Goal: Information Seeking & Learning: Learn about a topic

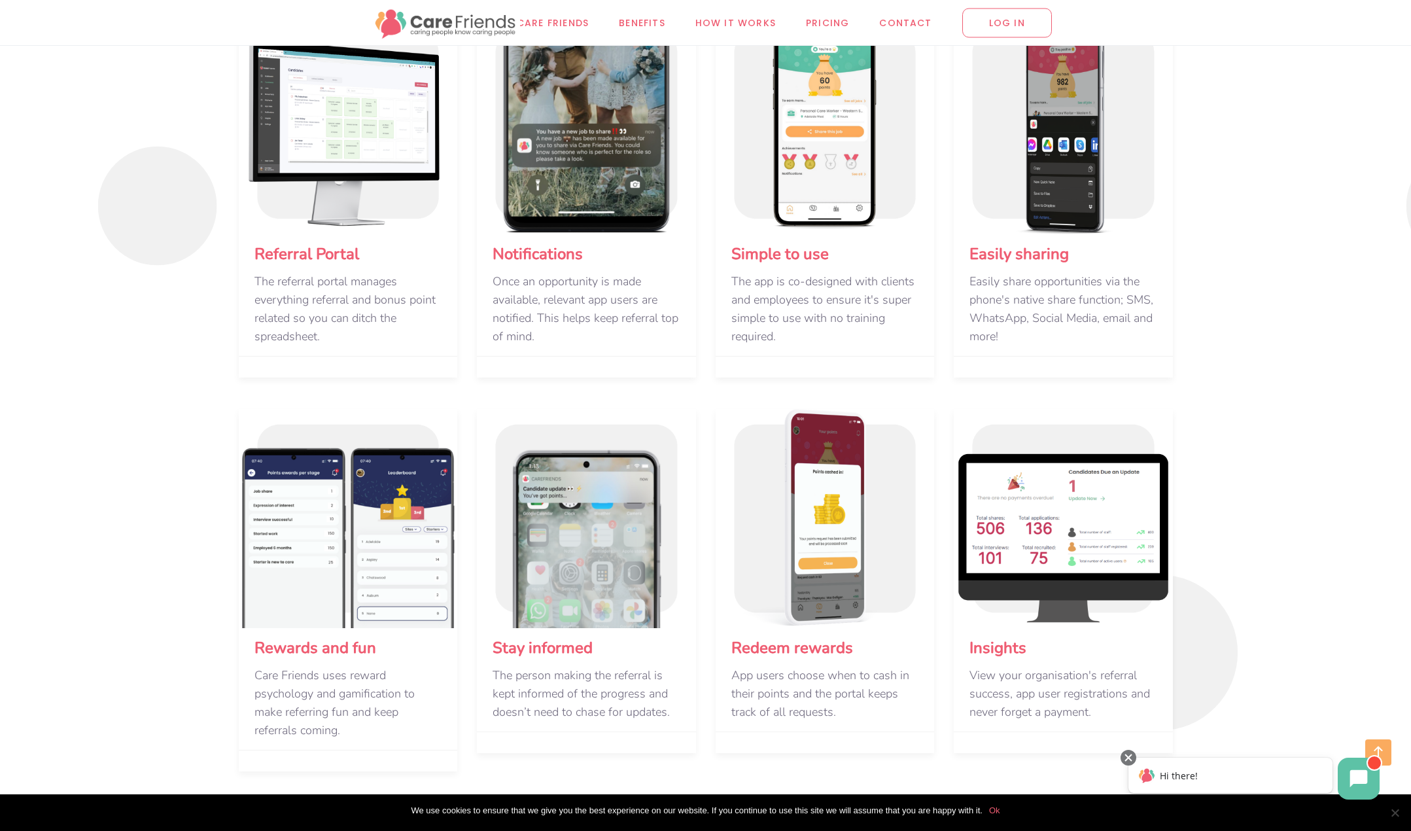
scroll to position [1570, 0]
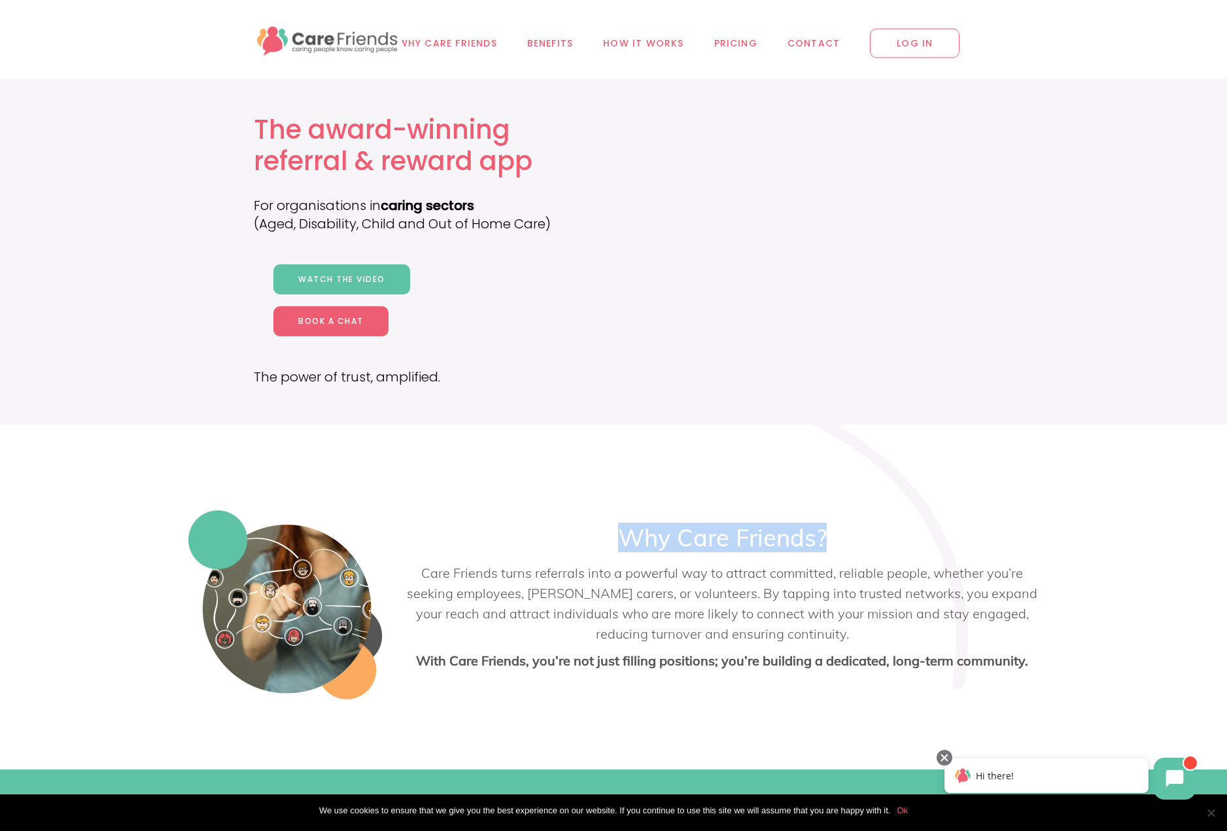
drag, startPoint x: 837, startPoint y: 535, endPoint x: 608, endPoint y: 528, distance: 229.7
click at [608, 528] on h3 "Why Care Friends?" at bounding box center [722, 537] width 633 height 29
click at [657, 531] on h3 "Why Care Friends?" at bounding box center [722, 537] width 633 height 29
drag, startPoint x: 629, startPoint y: 533, endPoint x: 824, endPoint y: 529, distance: 195.0
click at [816, 529] on h3 "Why Care Friends?" at bounding box center [722, 537] width 633 height 29
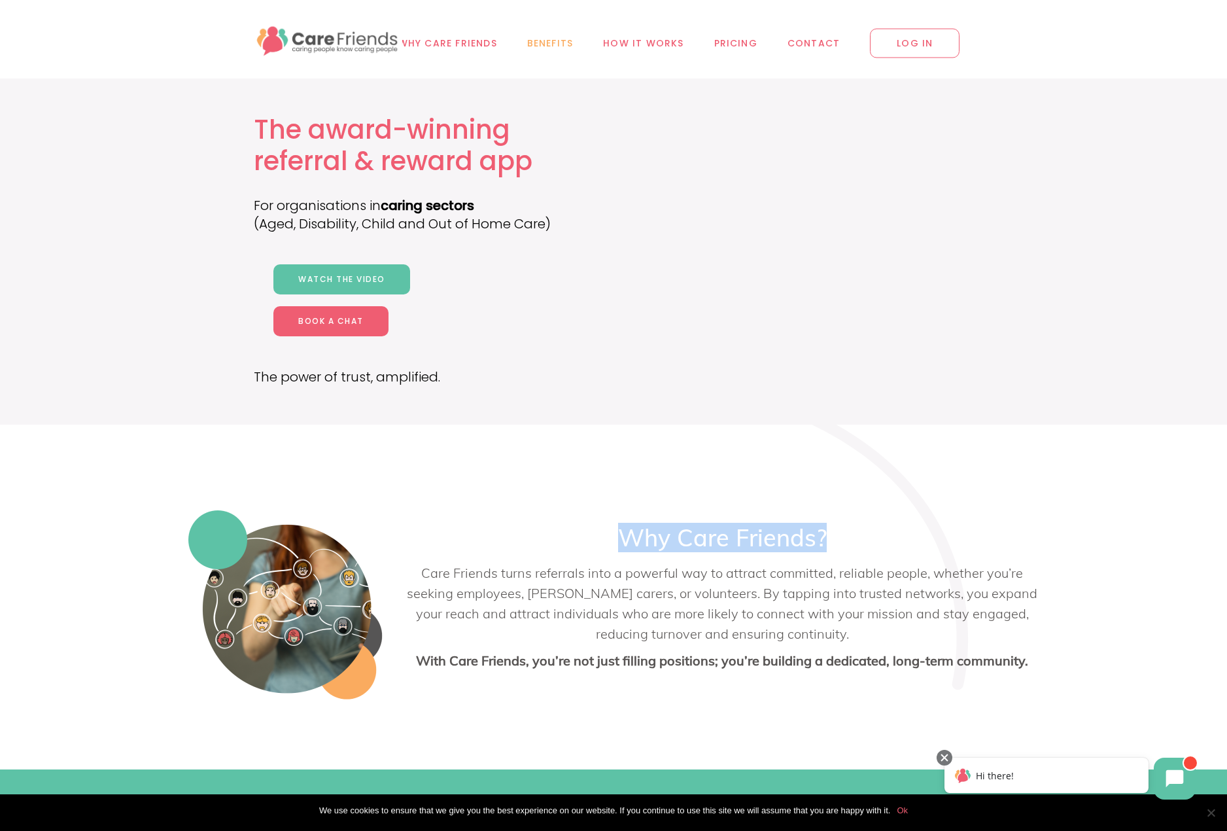
click at [565, 42] on span "Benefits" at bounding box center [550, 43] width 46 height 15
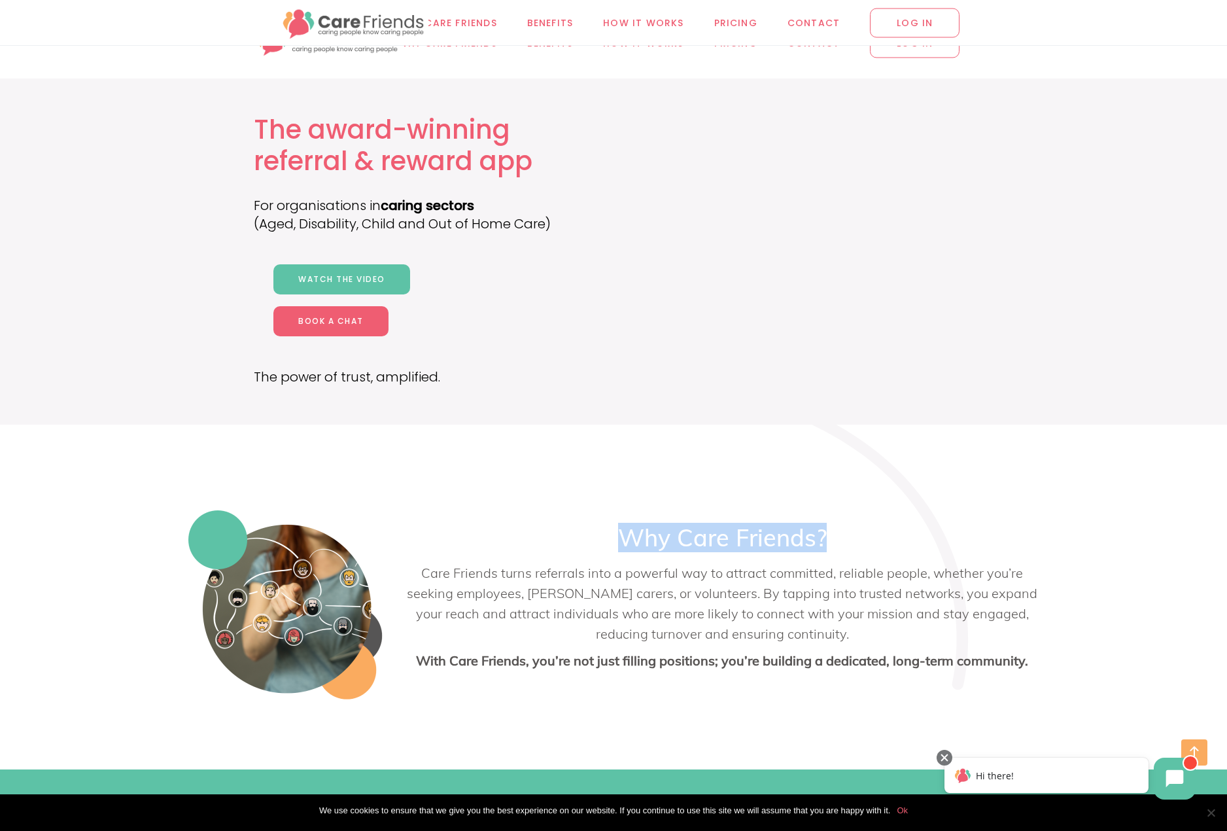
scroll to position [4271, 0]
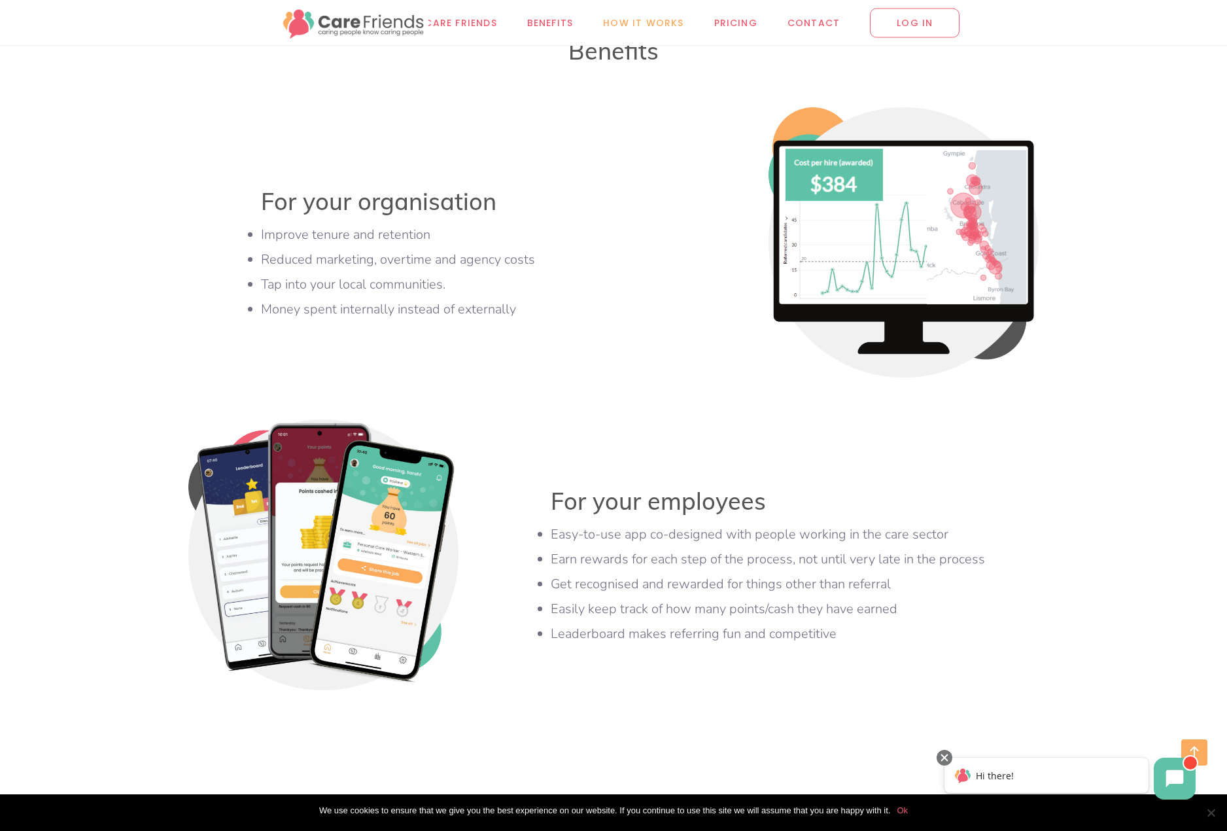
click at [648, 24] on span "How it works" at bounding box center [643, 22] width 80 height 15
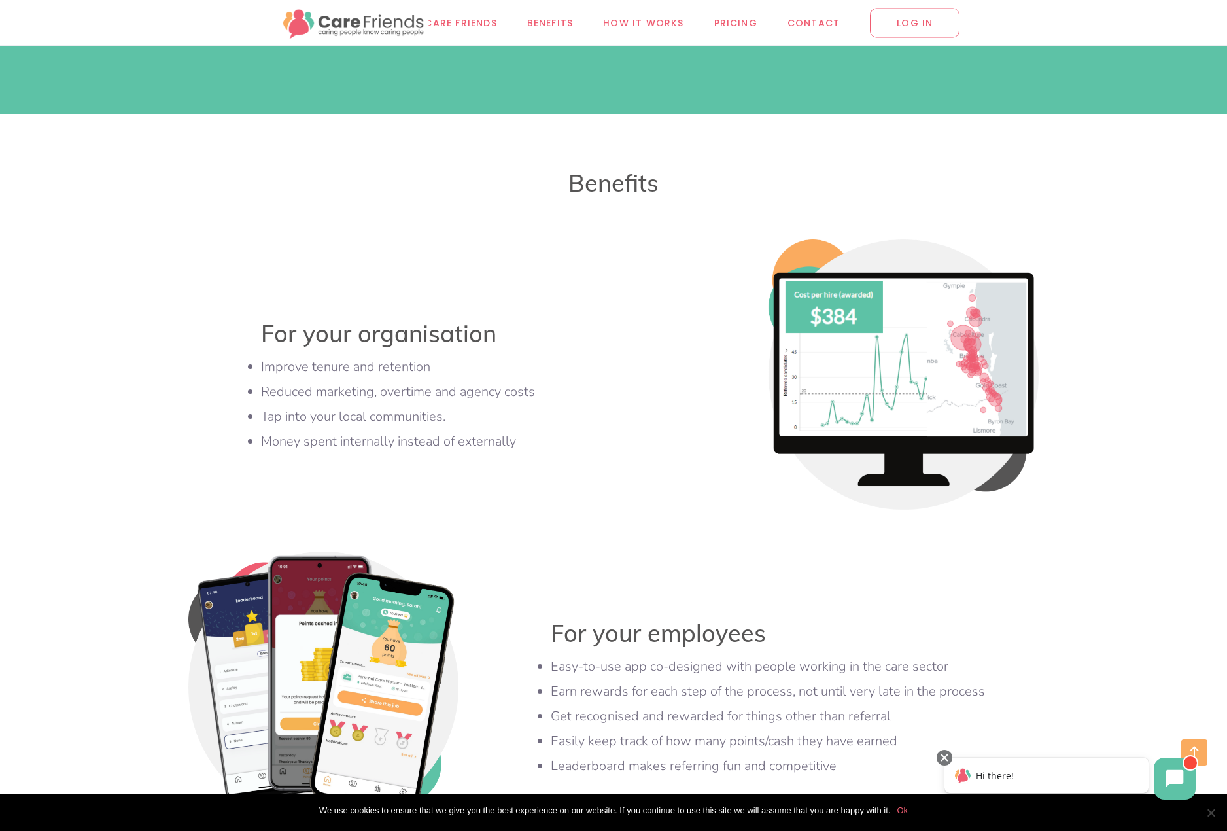
scroll to position [3975, 0]
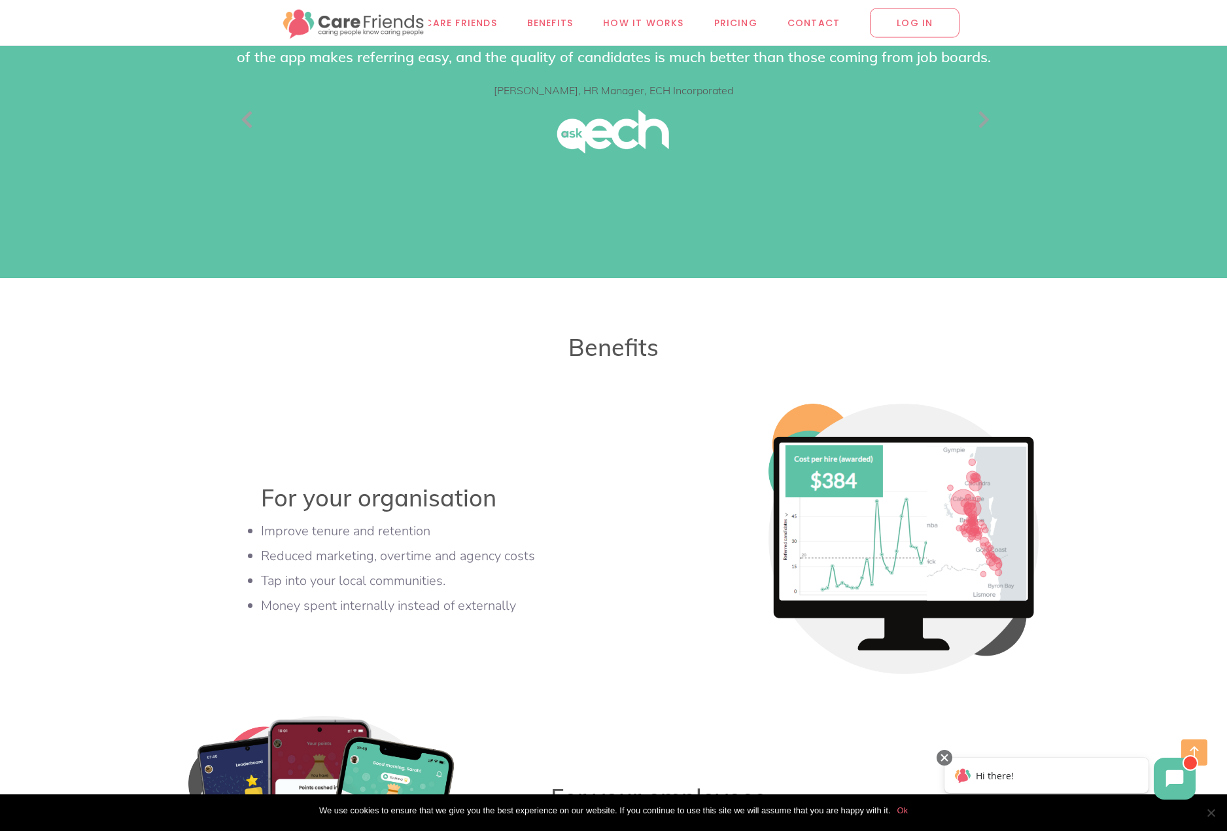
click at [247, 130] on button "Previous" at bounding box center [240, 122] width 13 height 13
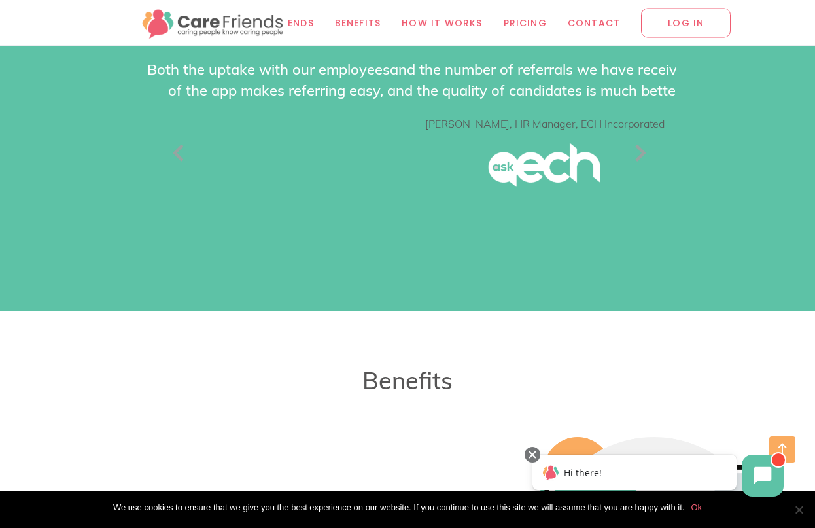
scroll to position [4182, 0]
